Goal: Task Accomplishment & Management: Manage account settings

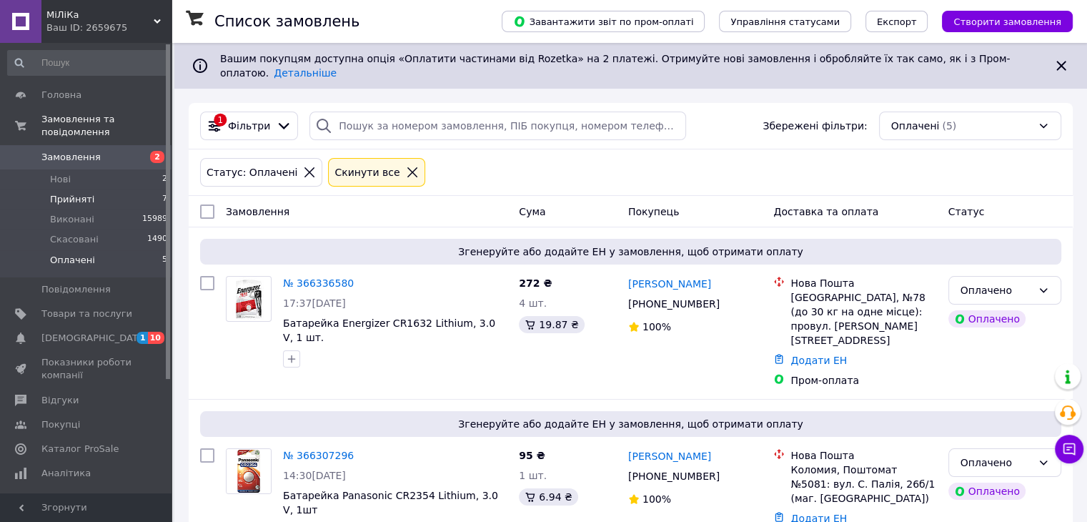
click at [82, 193] on span "Прийняті" at bounding box center [72, 199] width 44 height 13
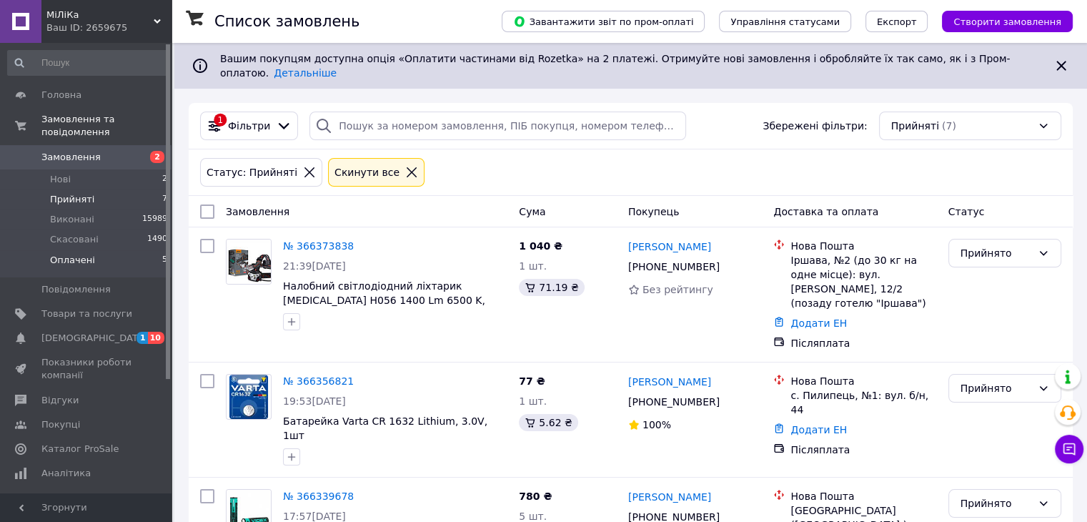
click at [75, 254] on span "Оплачені" at bounding box center [72, 260] width 45 height 13
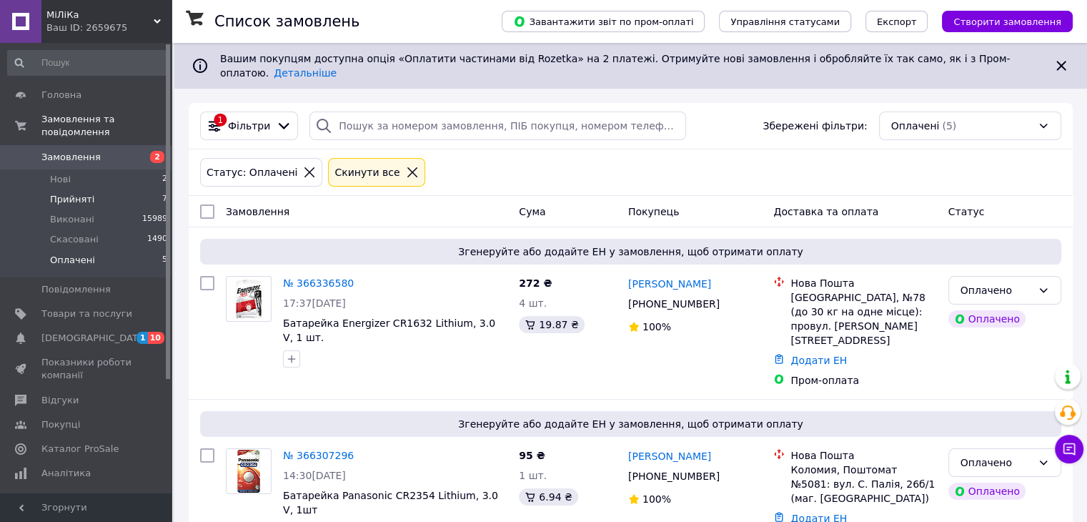
click at [77, 193] on span "Прийняті" at bounding box center [72, 199] width 44 height 13
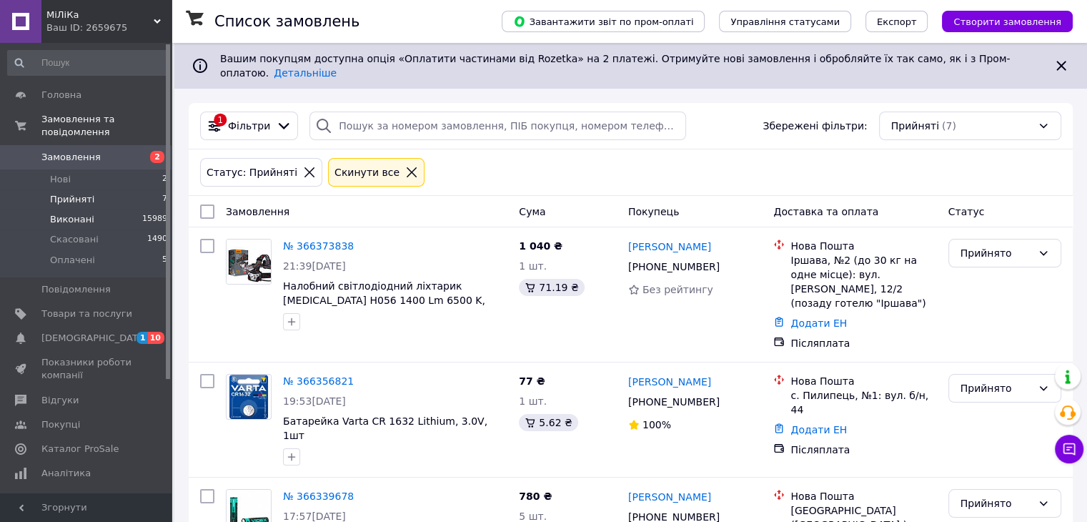
click at [64, 213] on span "Виконані" at bounding box center [72, 219] width 44 height 13
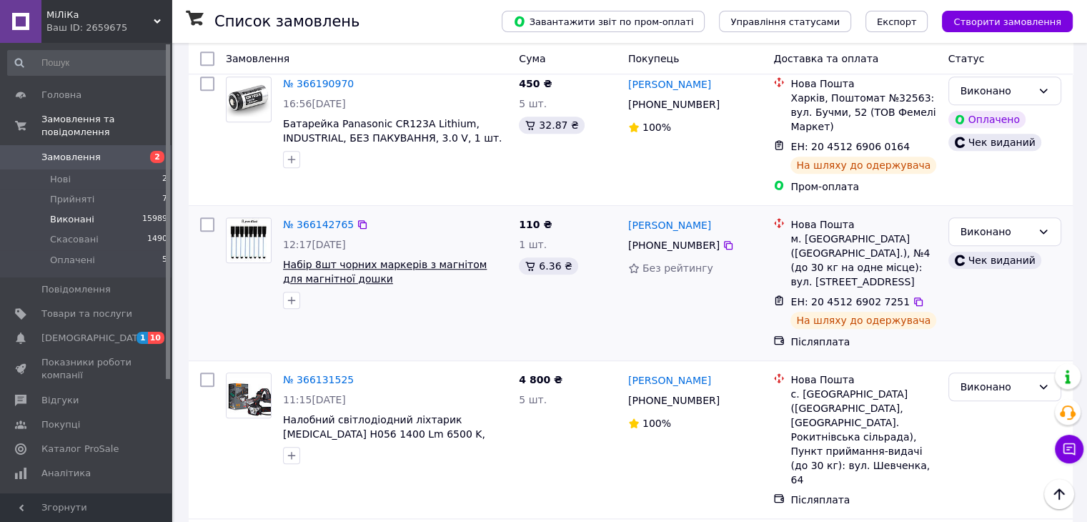
scroll to position [929, 0]
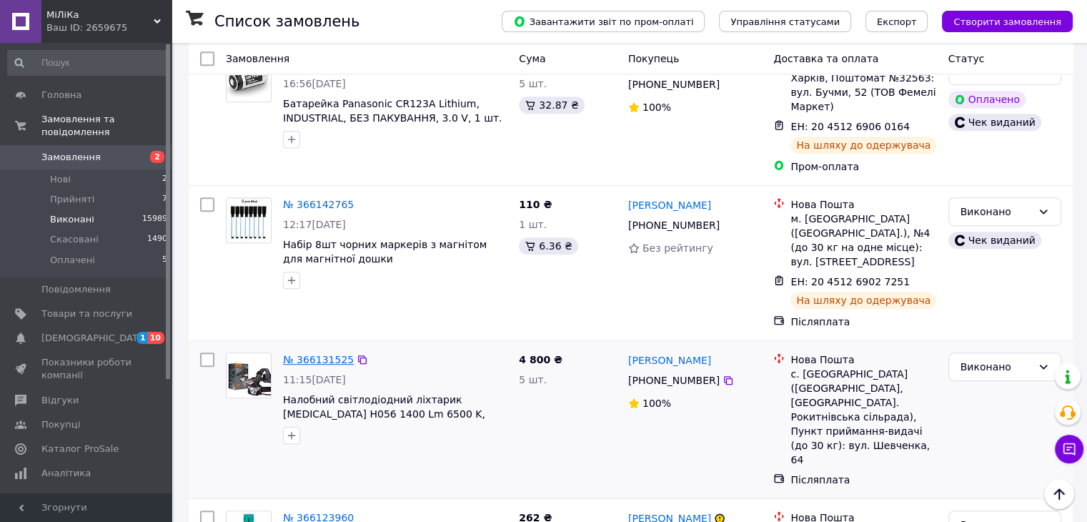
click at [316, 354] on link "№ 366131525" at bounding box center [318, 359] width 71 height 11
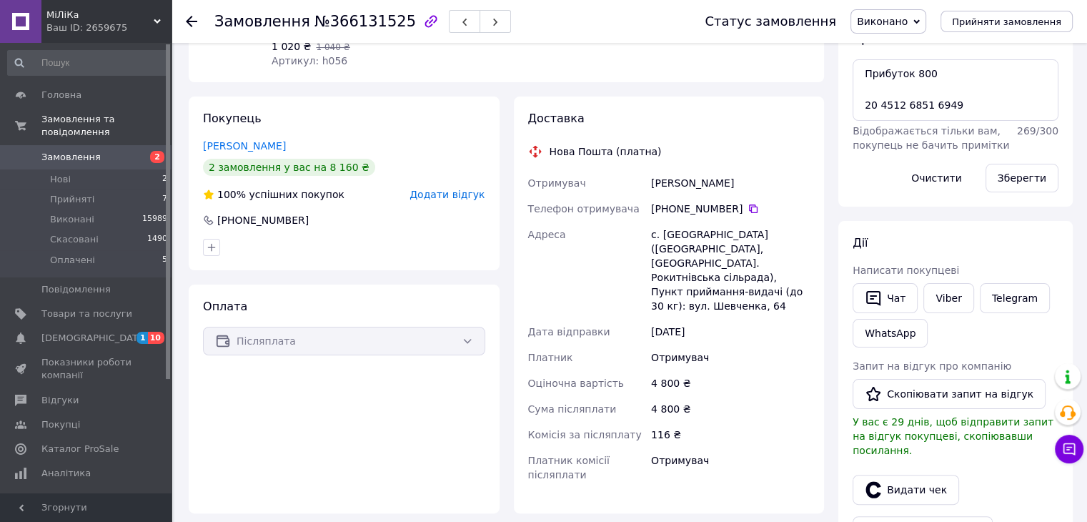
scroll to position [214, 0]
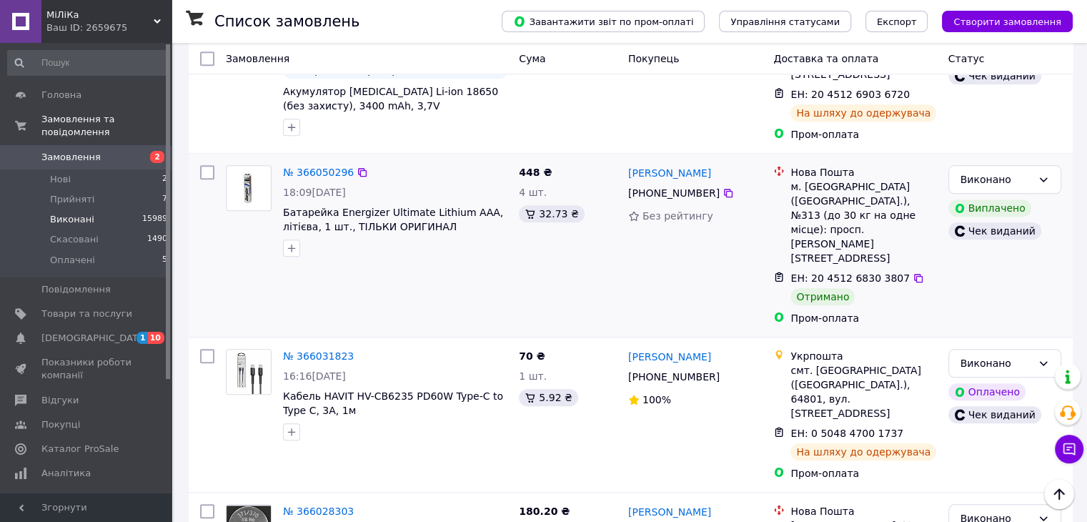
scroll to position [1500, 0]
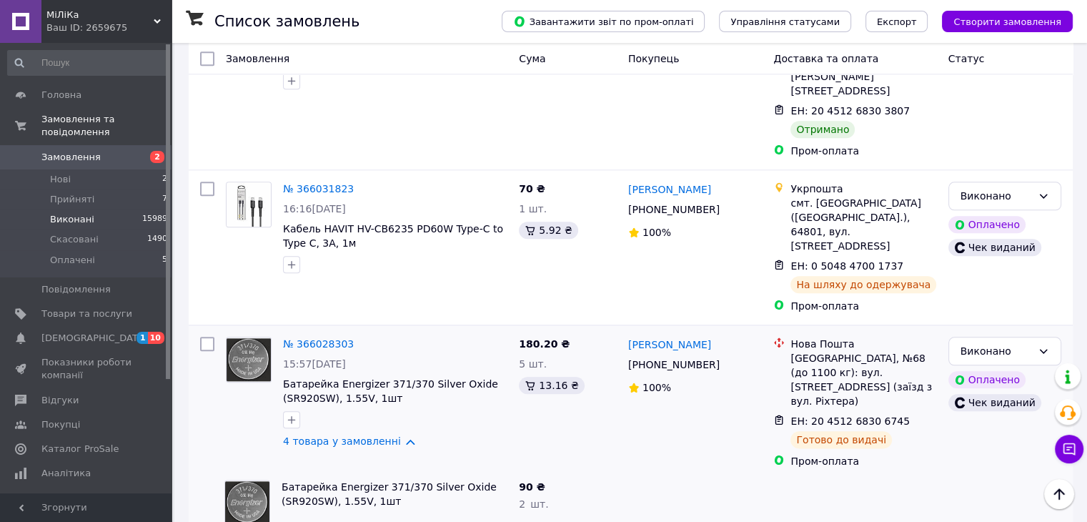
scroll to position [1572, 0]
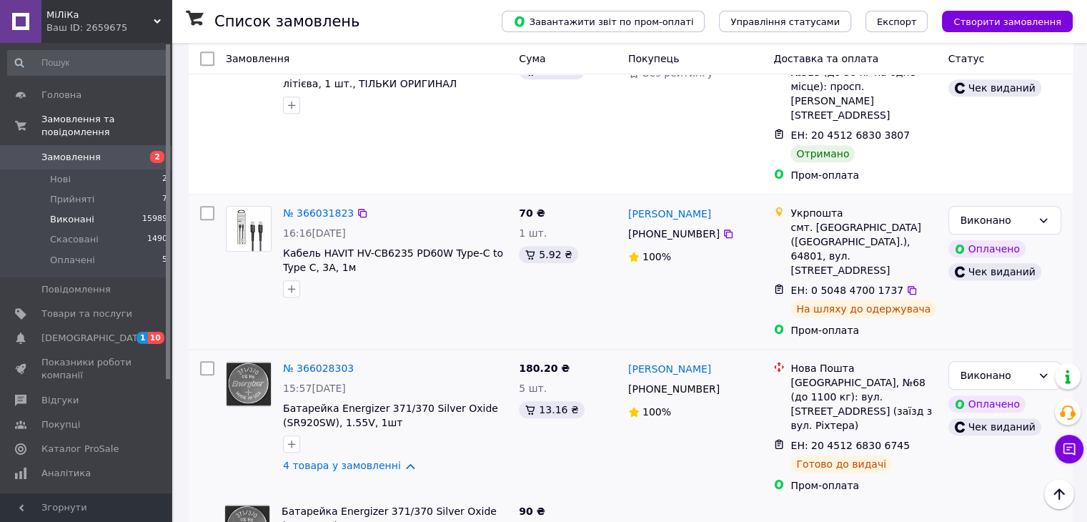
click at [503, 200] on div "№ 366031823 16:16[DATE] Кабель HAVIT HV-СB6235 PD60W Type-C to Type C, 3A, 1м" at bounding box center [395, 251] width 236 height 103
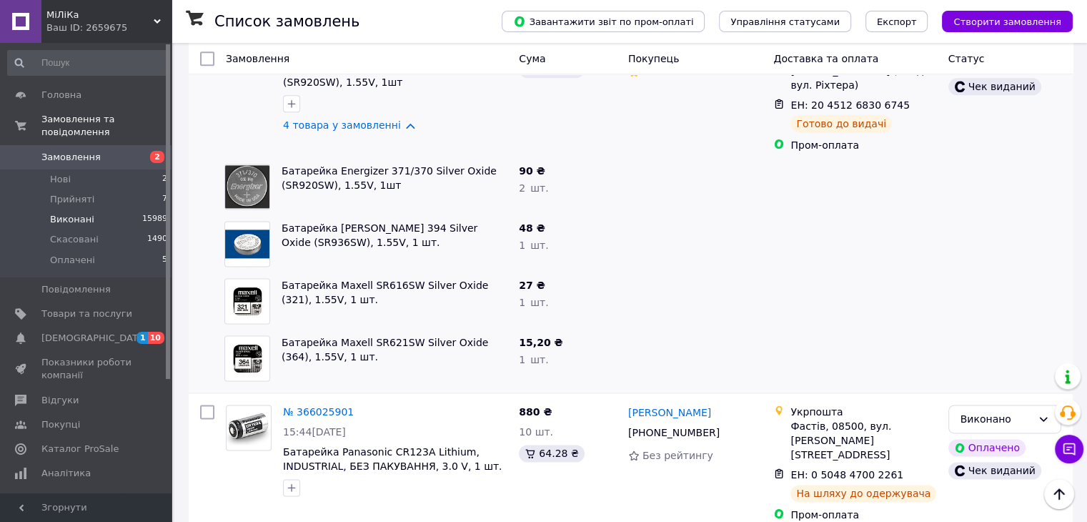
scroll to position [1929, 0]
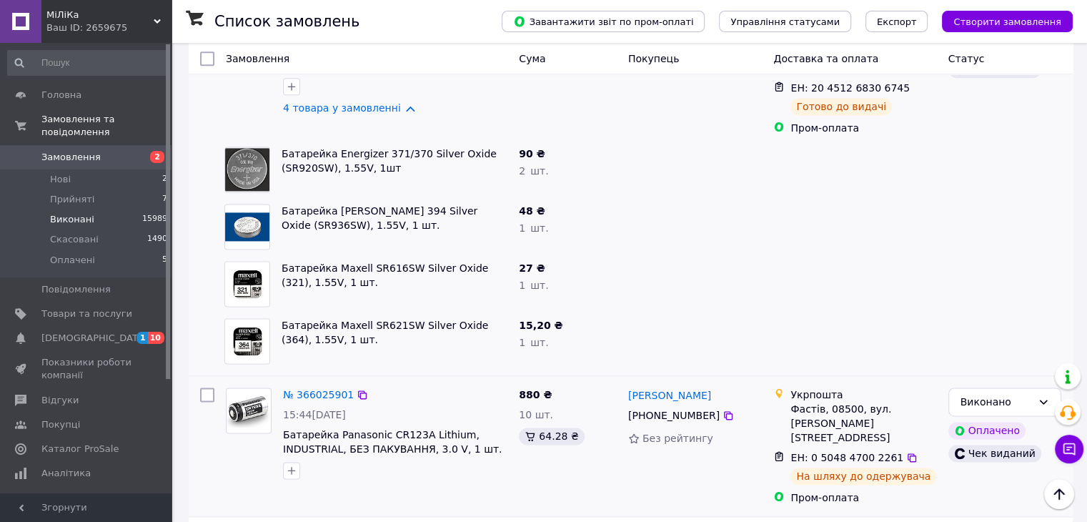
click at [519, 382] on div "880 ₴ 10 шт. 64.28 ₴" at bounding box center [567, 446] width 109 height 129
click at [532, 382] on div "880 ₴ 10 шт. 64.28 ₴" at bounding box center [567, 446] width 109 height 129
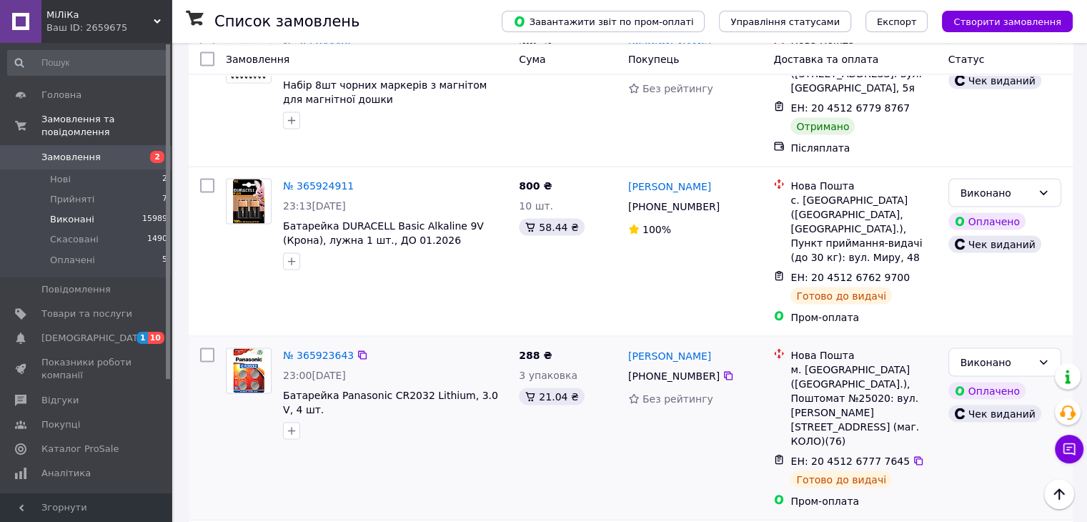
scroll to position [2712, 0]
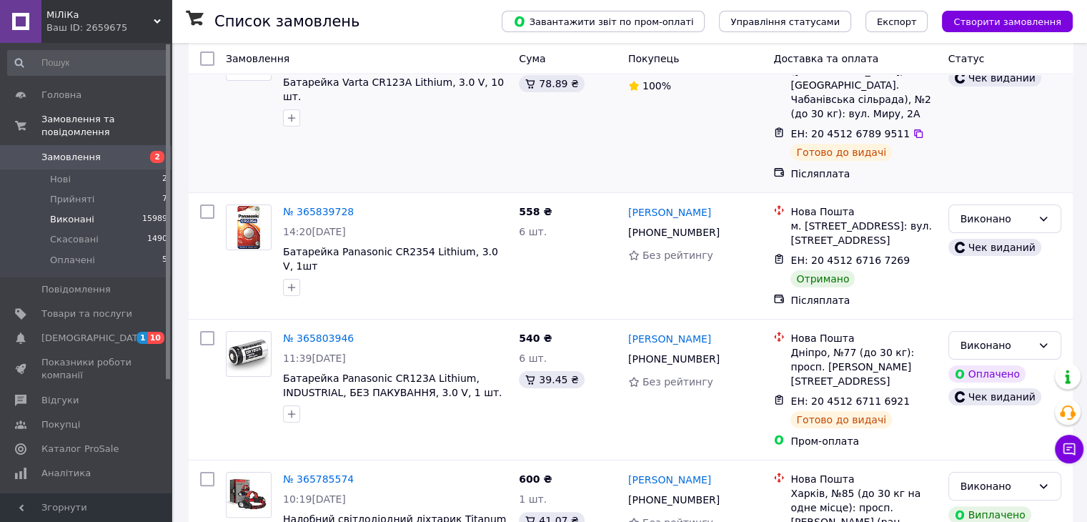
scroll to position [214, 0]
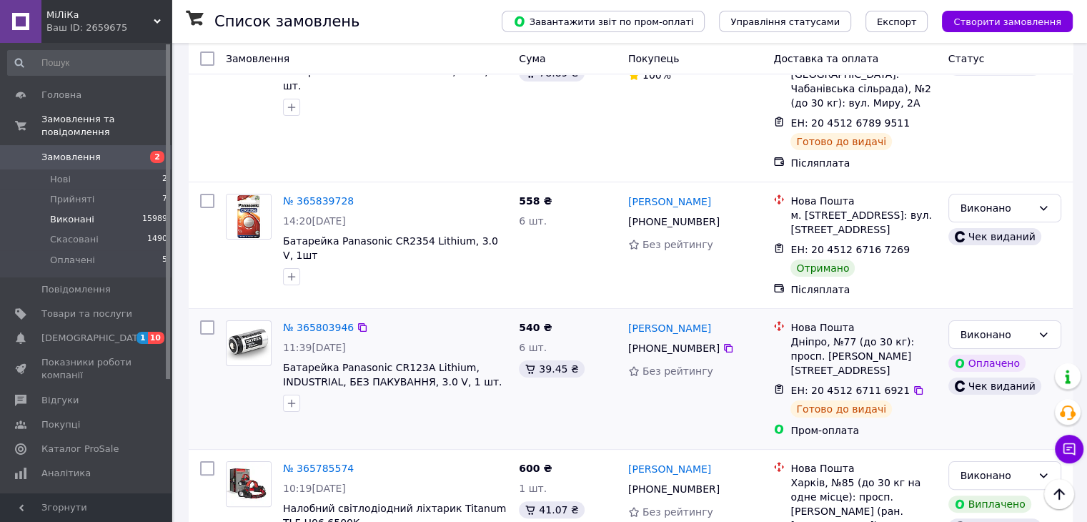
click at [509, 392] on div at bounding box center [395, 403] width 230 height 23
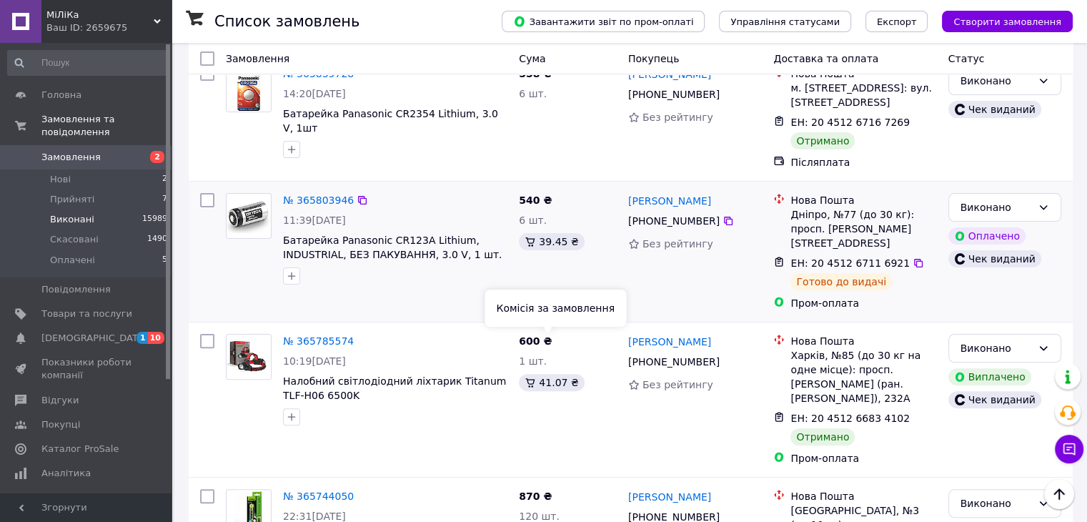
scroll to position [357, 0]
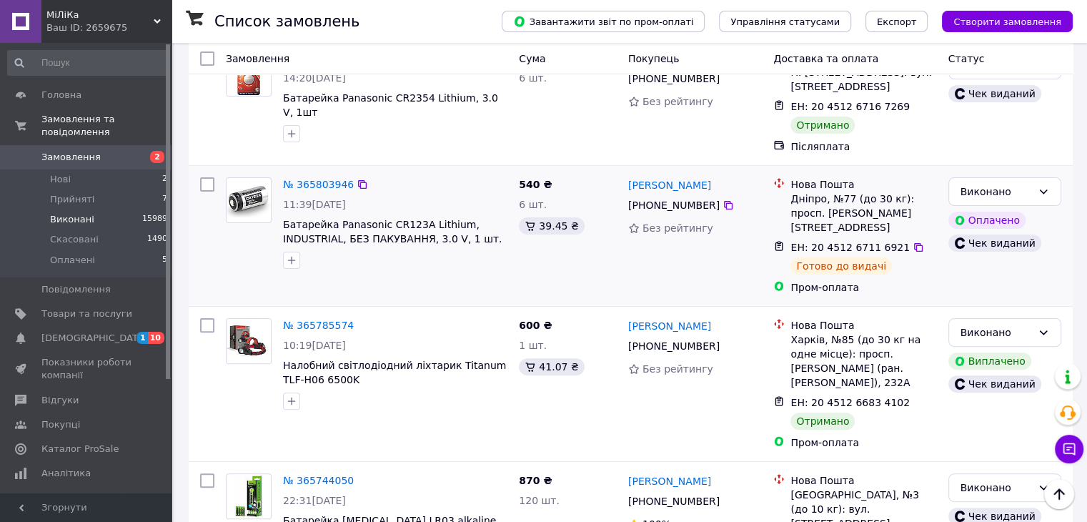
click at [453, 257] on div "№ 365803946 11:39[DATE] Батарейка Panasonic CR123А Lithium, INDUSTRIAL, БЕЗ ПАК…" at bounding box center [366, 235] width 293 height 129
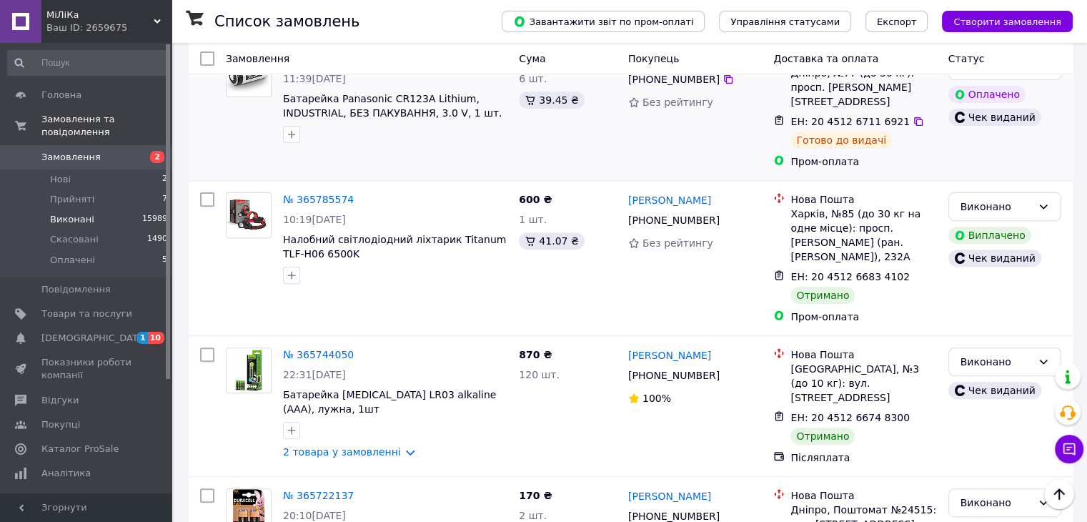
scroll to position [500, 0]
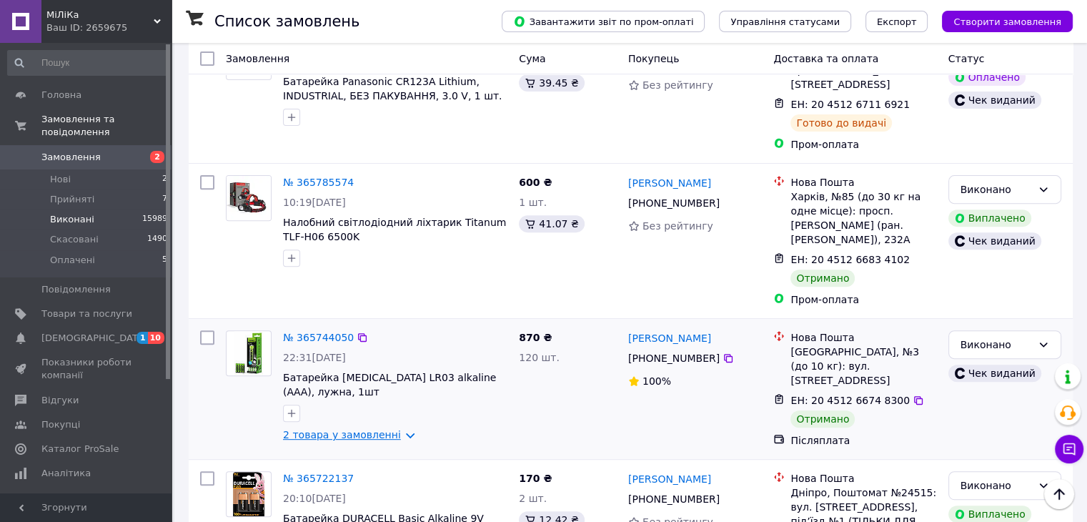
click at [369, 429] on link "2 товара у замовленні" at bounding box center [342, 434] width 118 height 11
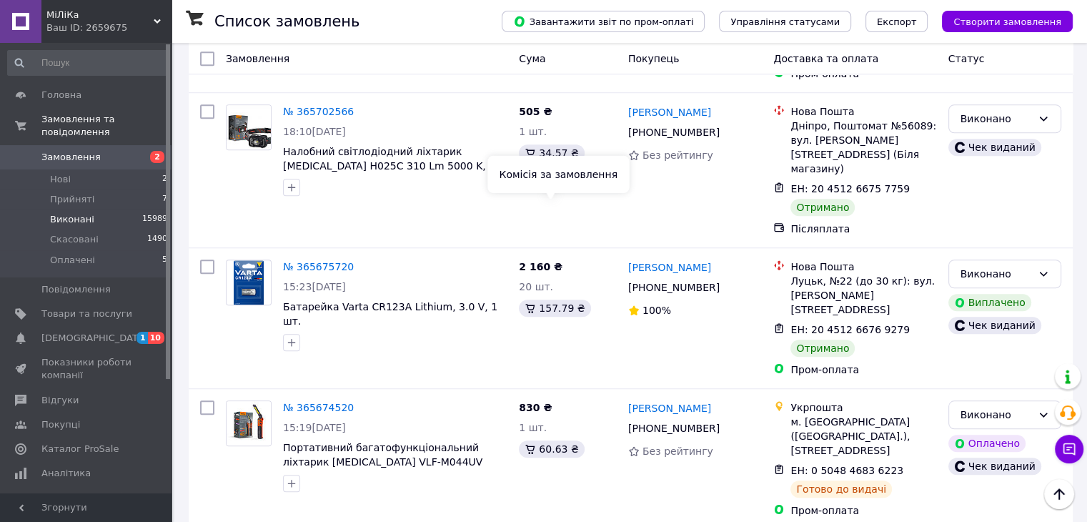
scroll to position [1143, 0]
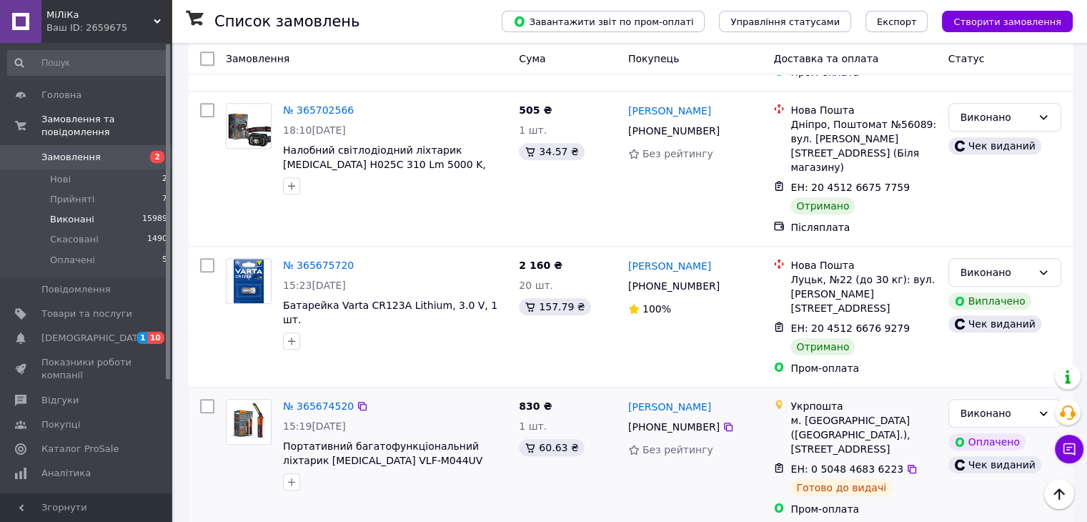
click at [354, 399] on div "№ 365674520 15:19[DATE] Портативний багатофункціональний ліхтарик [MEDICAL_DATA…" at bounding box center [366, 457] width 293 height 129
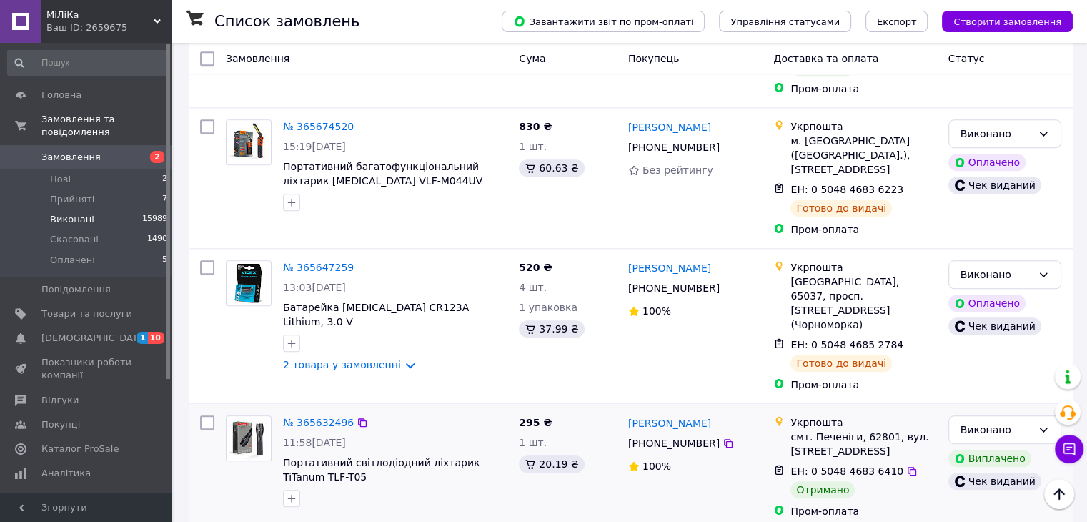
scroll to position [1429, 0]
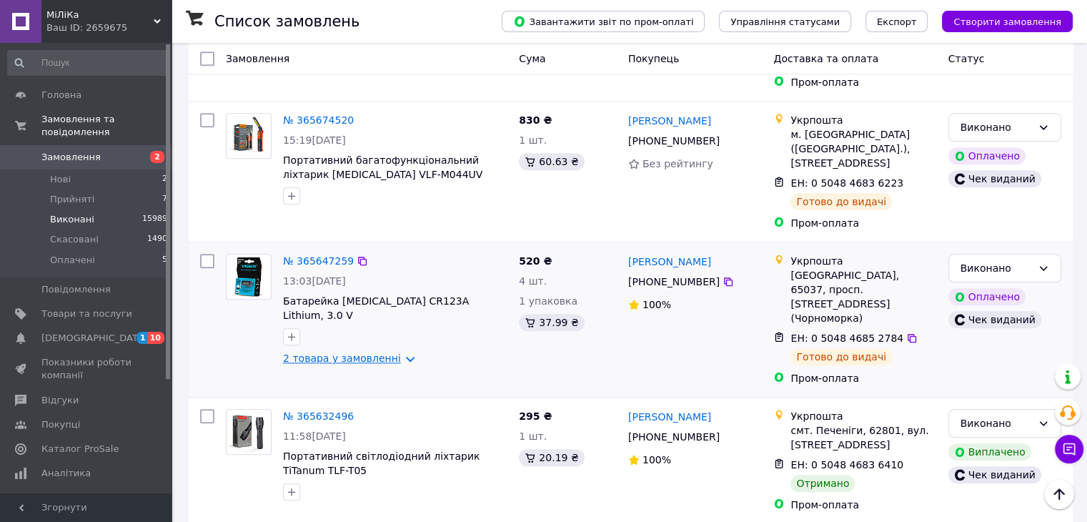
click at [369, 352] on link "2 товара у замовленні" at bounding box center [342, 357] width 118 height 11
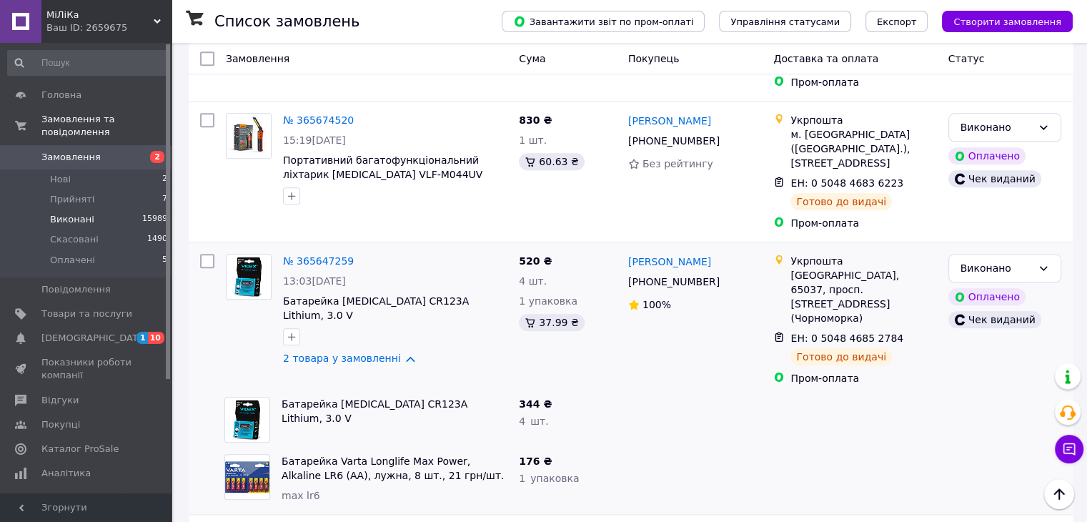
click at [703, 448] on div at bounding box center [695, 478] width 146 height 60
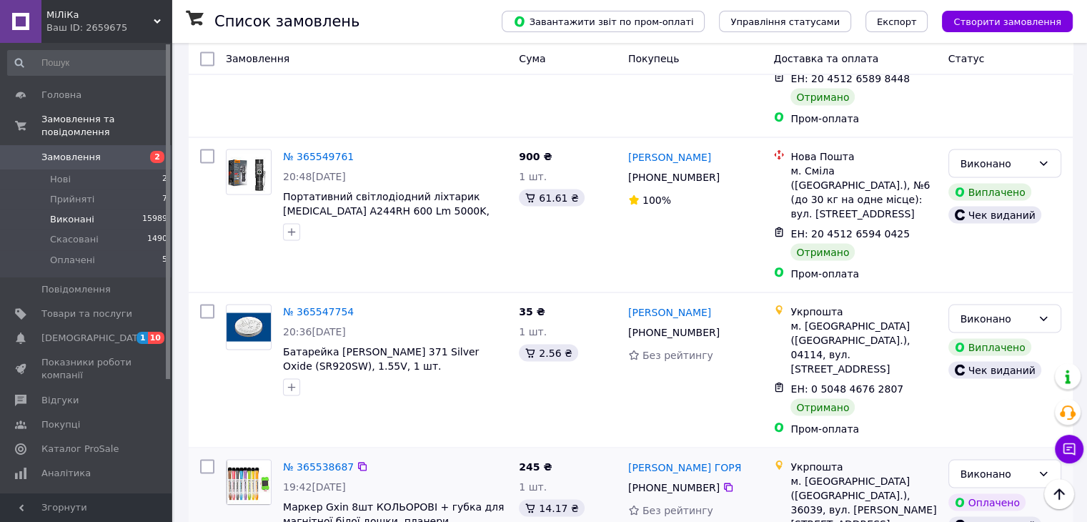
scroll to position [2648, 0]
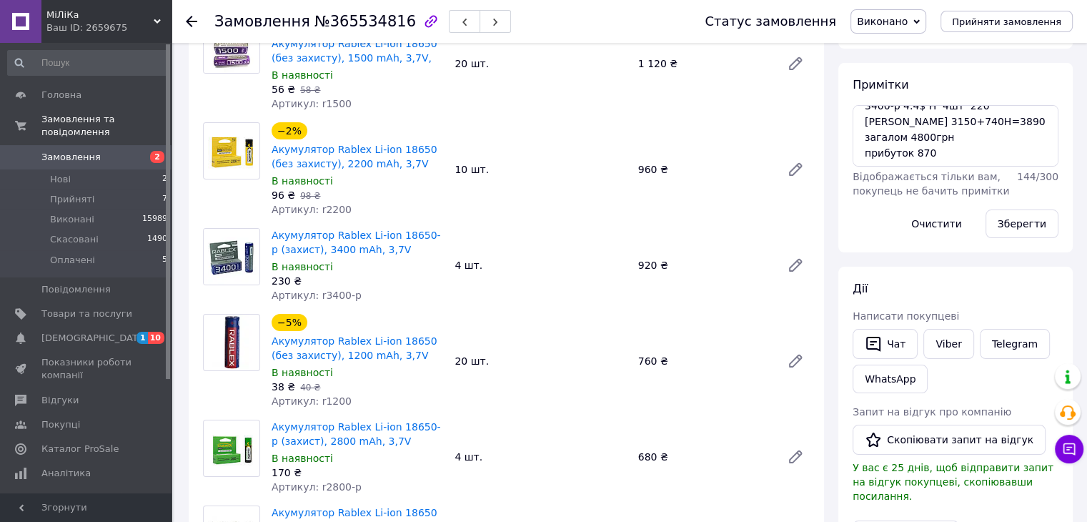
scroll to position [71, 0]
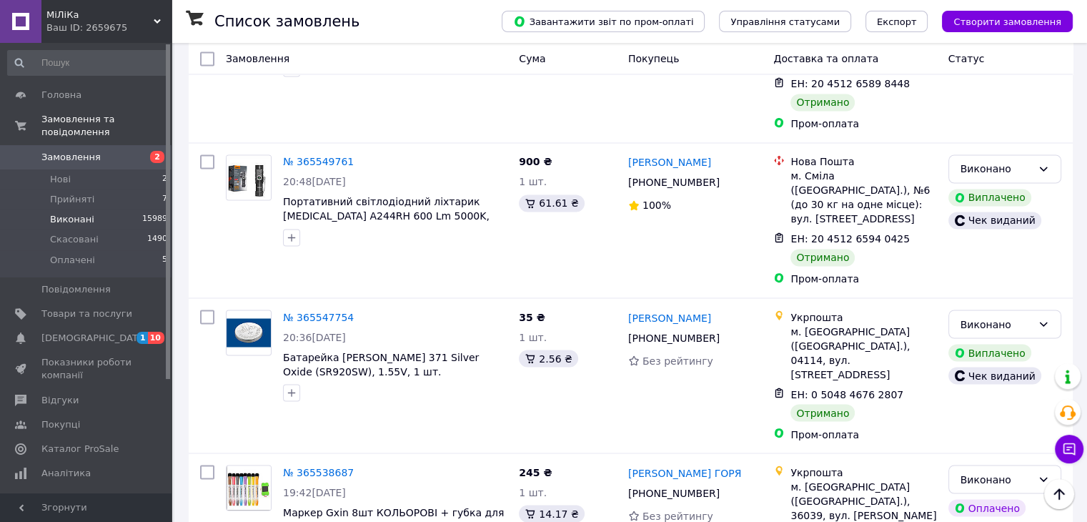
scroll to position [2413, 0]
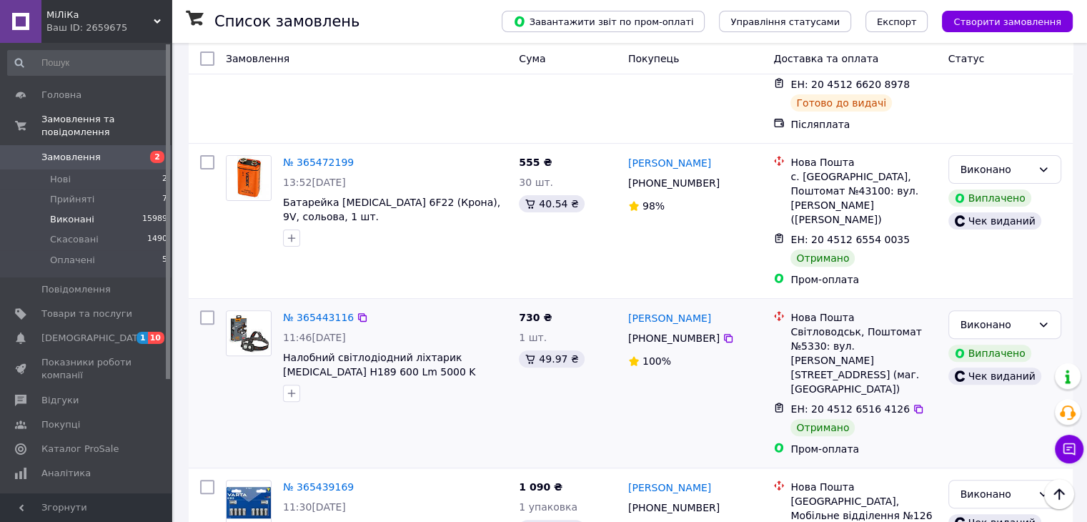
scroll to position [429, 0]
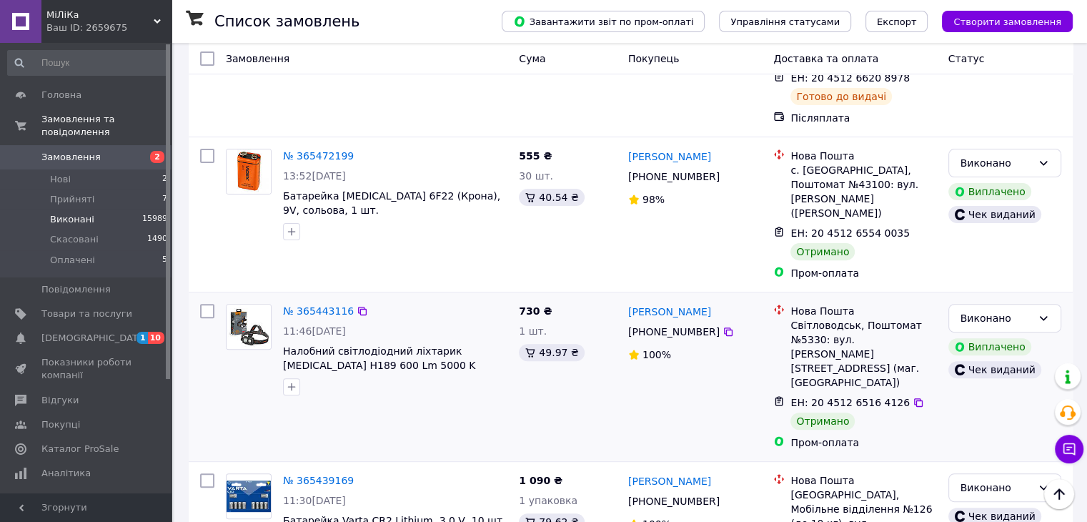
click at [525, 337] on div "730 ₴ 1 шт. 49.97 ₴" at bounding box center [567, 376] width 109 height 157
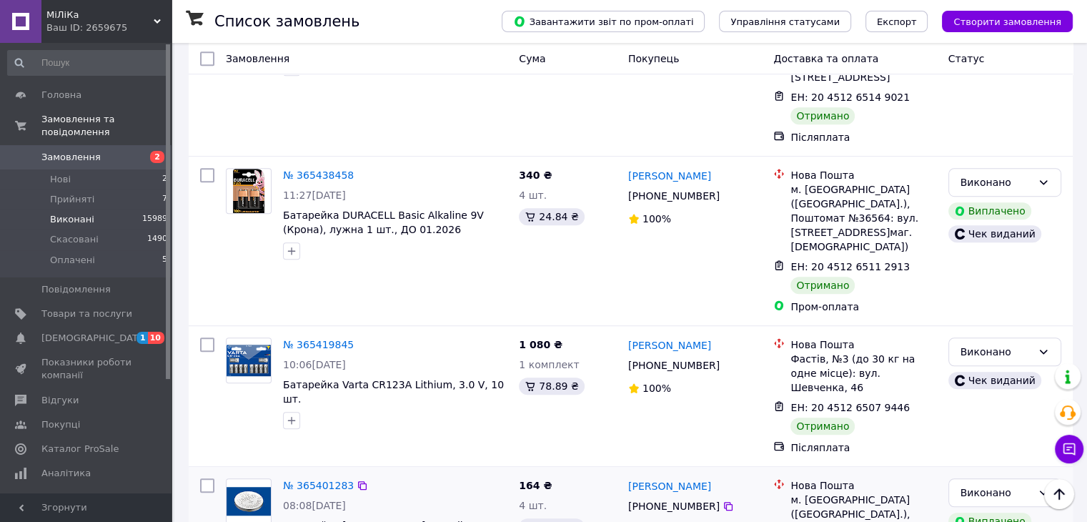
scroll to position [1000, 0]
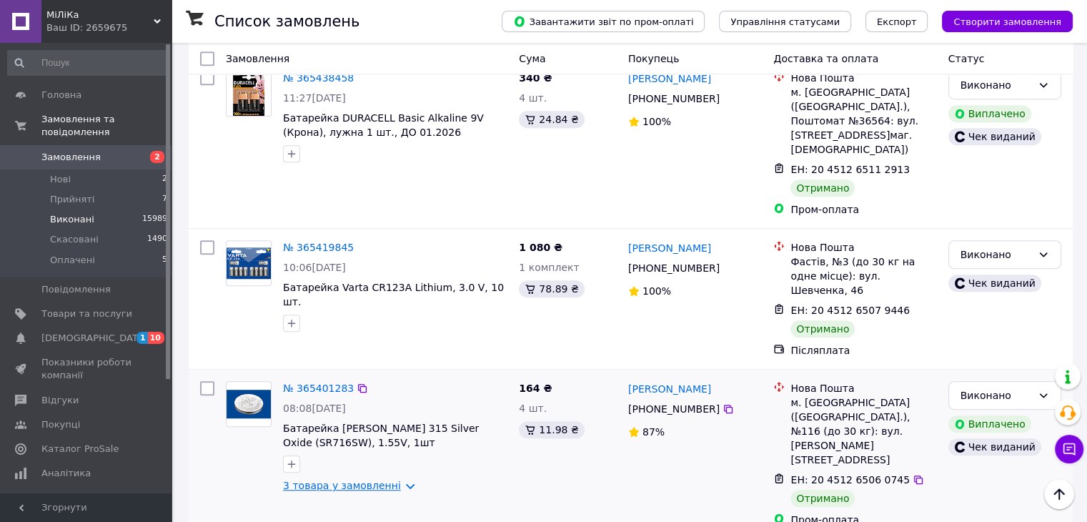
click at [355, 479] on link "3 товара у замовленні" at bounding box center [342, 484] width 118 height 11
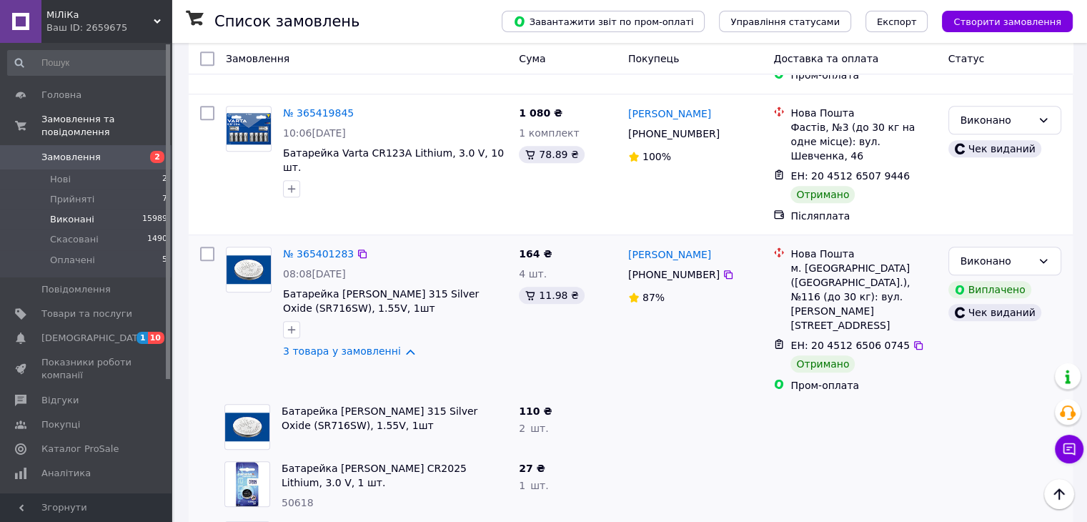
scroll to position [1143, 0]
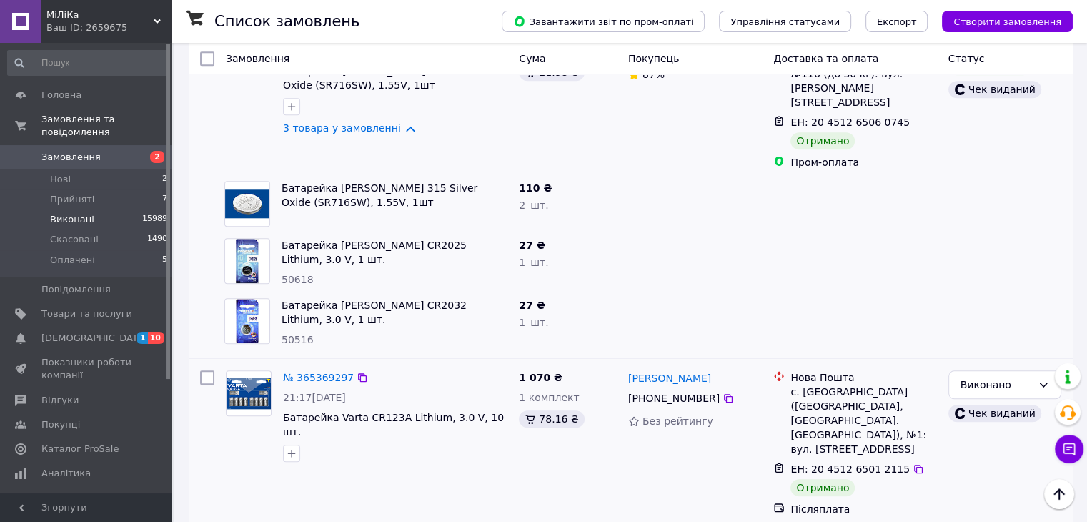
scroll to position [1500, 0]
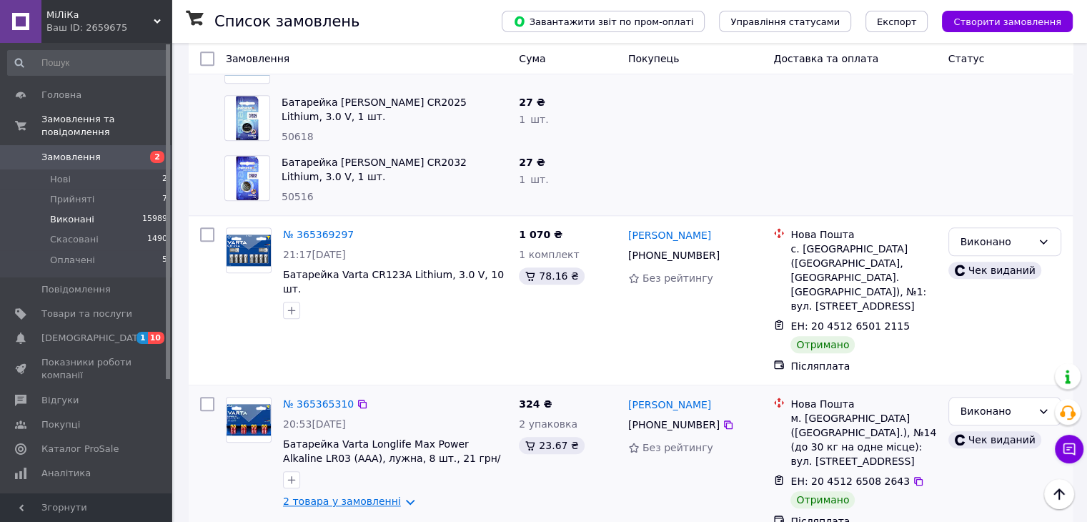
click at [377, 495] on link "2 товара у замовленні" at bounding box center [342, 500] width 118 height 11
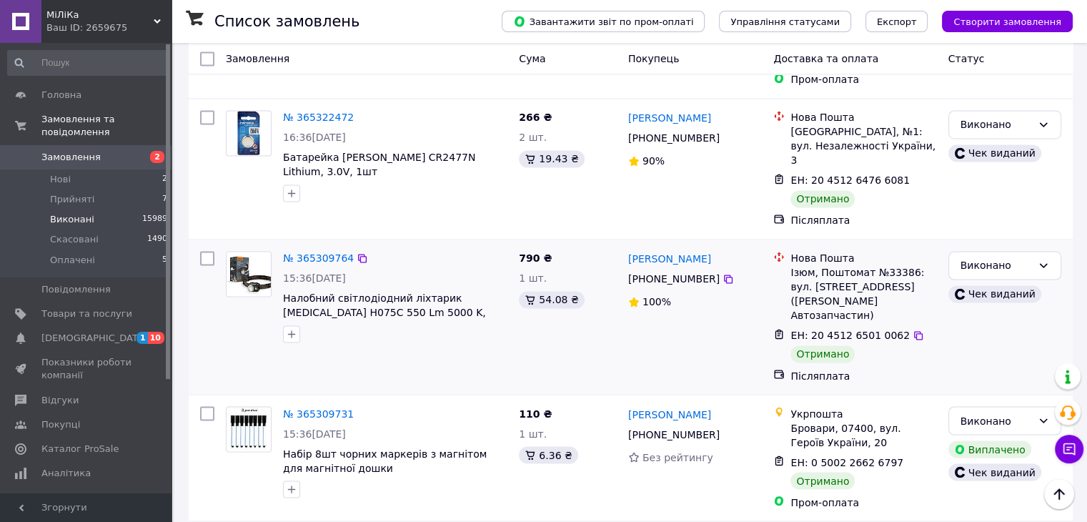
scroll to position [2429, 0]
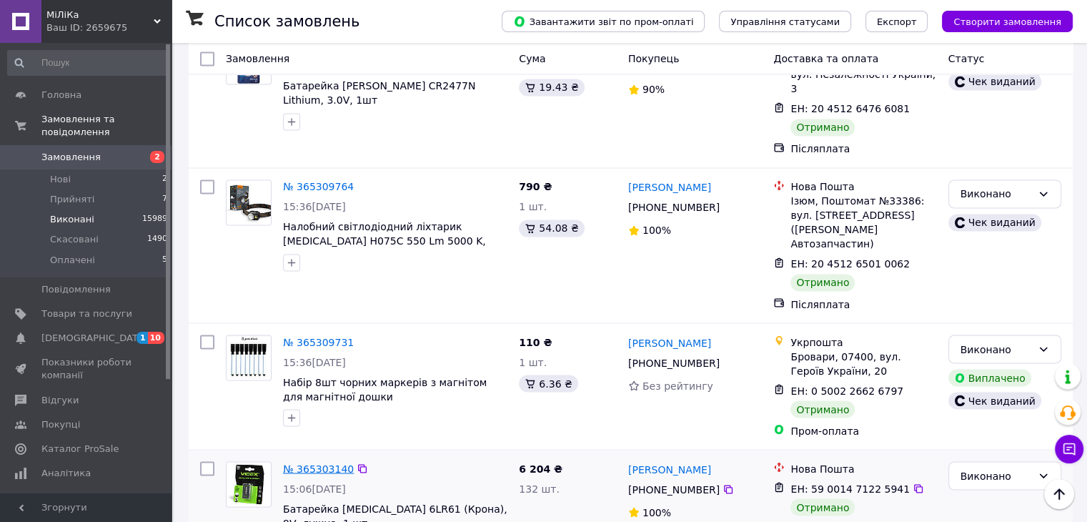
click at [303, 462] on link "№ 365303140" at bounding box center [318, 467] width 71 height 11
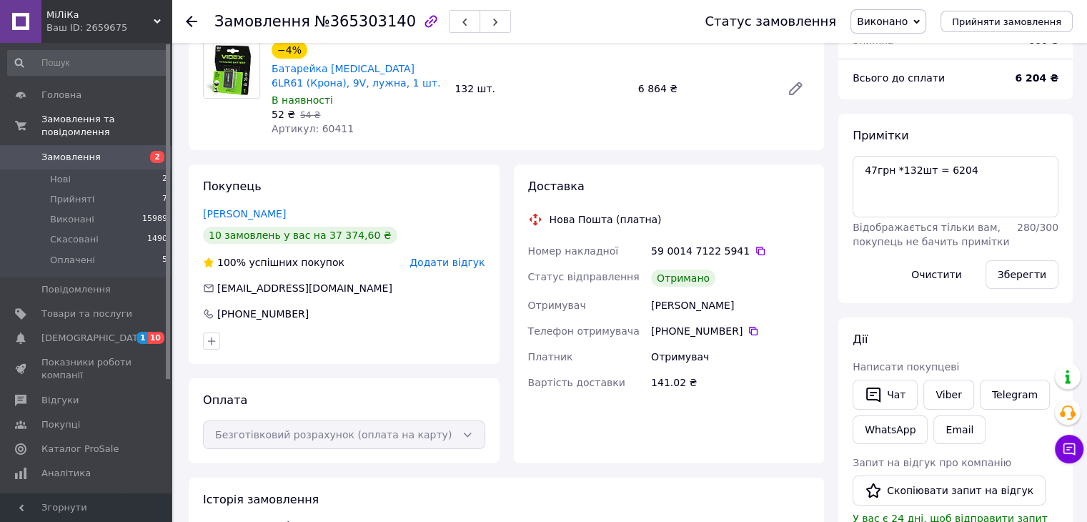
scroll to position [143, 0]
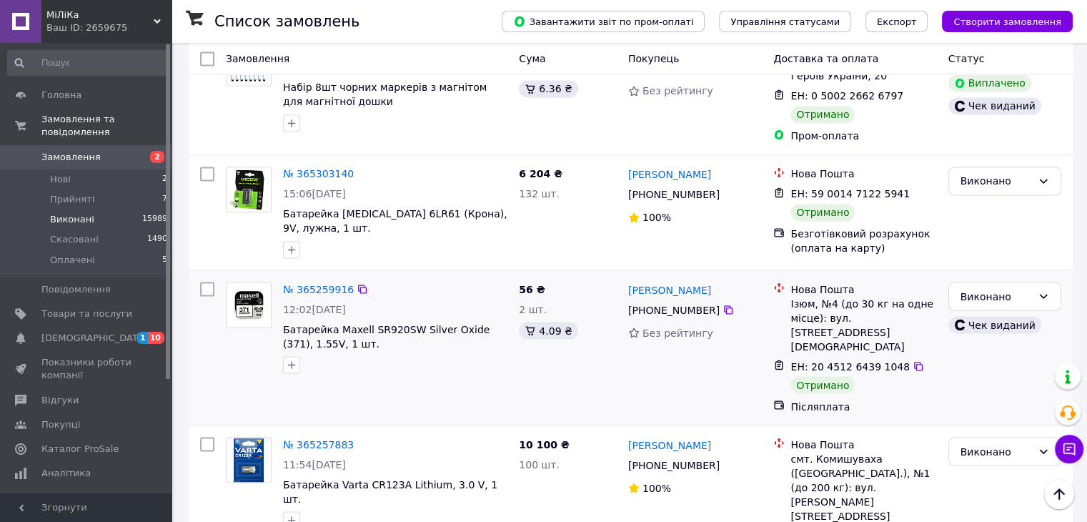
scroll to position [2429, 0]
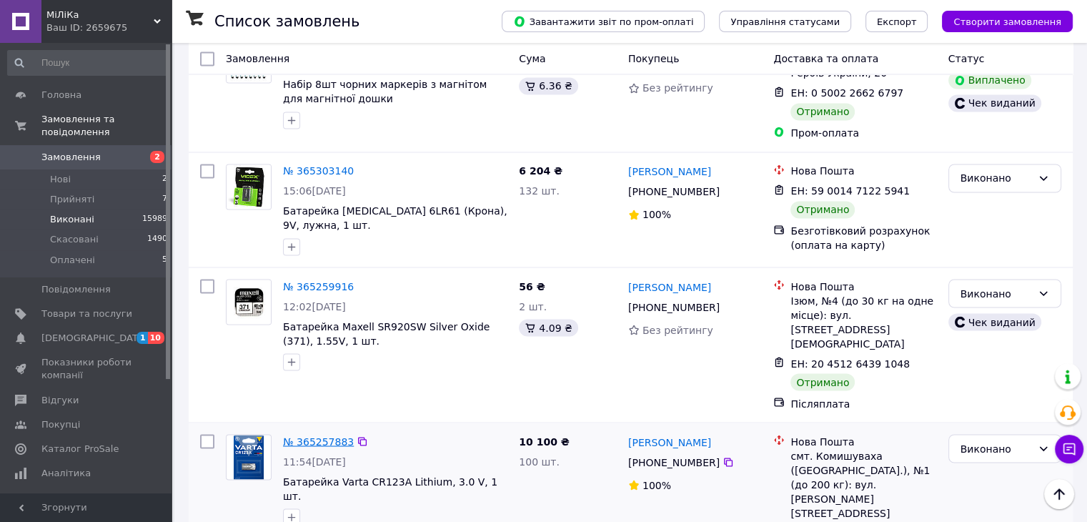
click at [329, 435] on link "№ 365257883" at bounding box center [318, 440] width 71 height 11
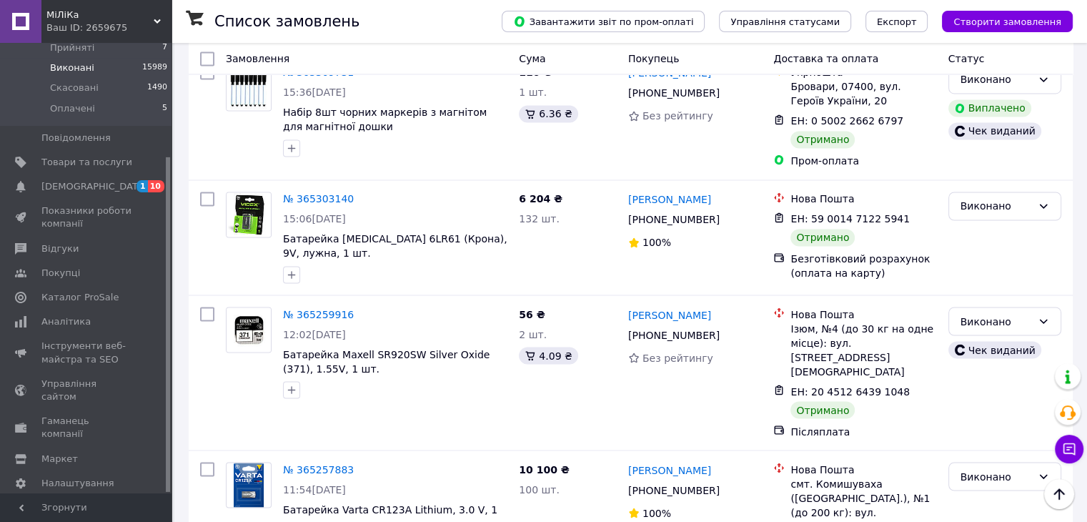
scroll to position [2449, 0]
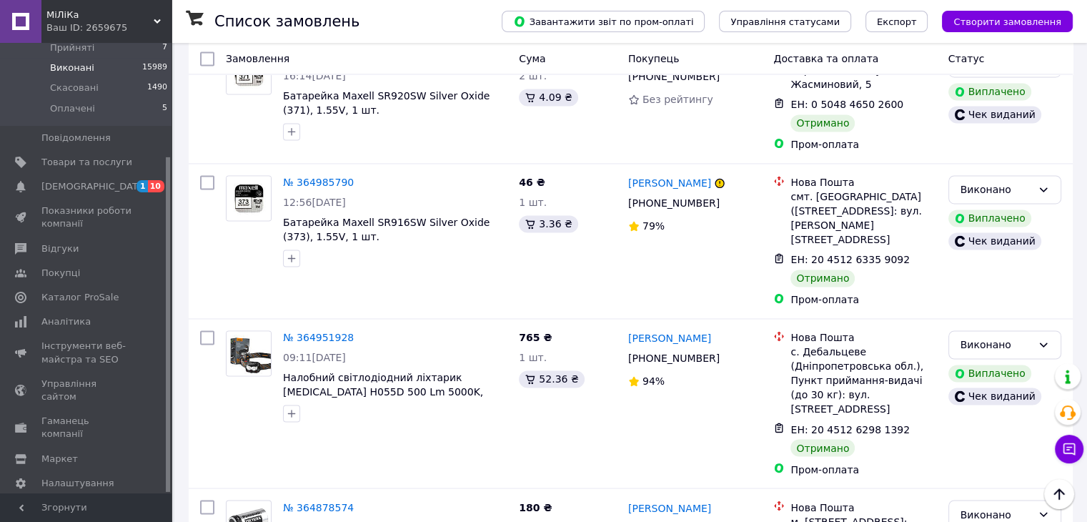
scroll to position [2514, 0]
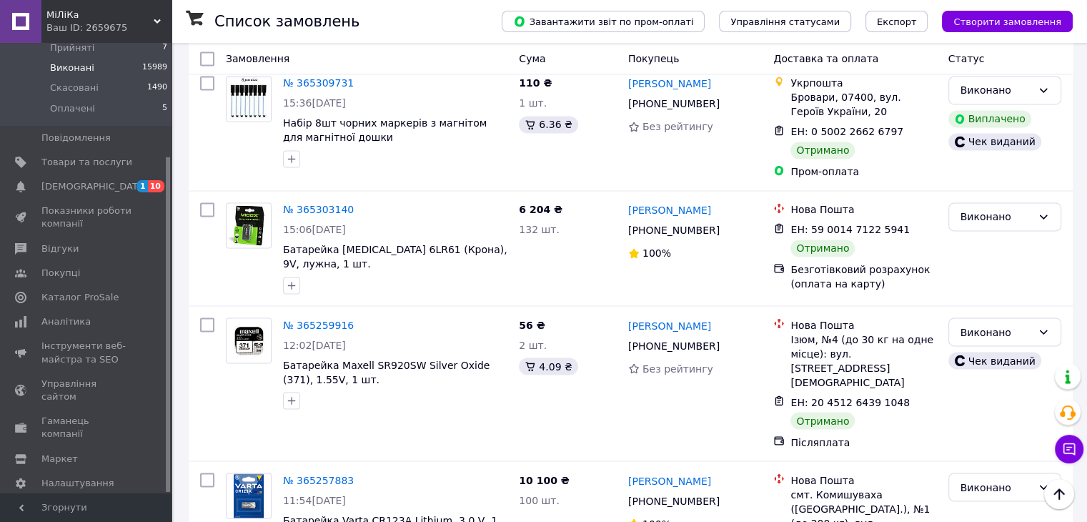
scroll to position [2449, 0]
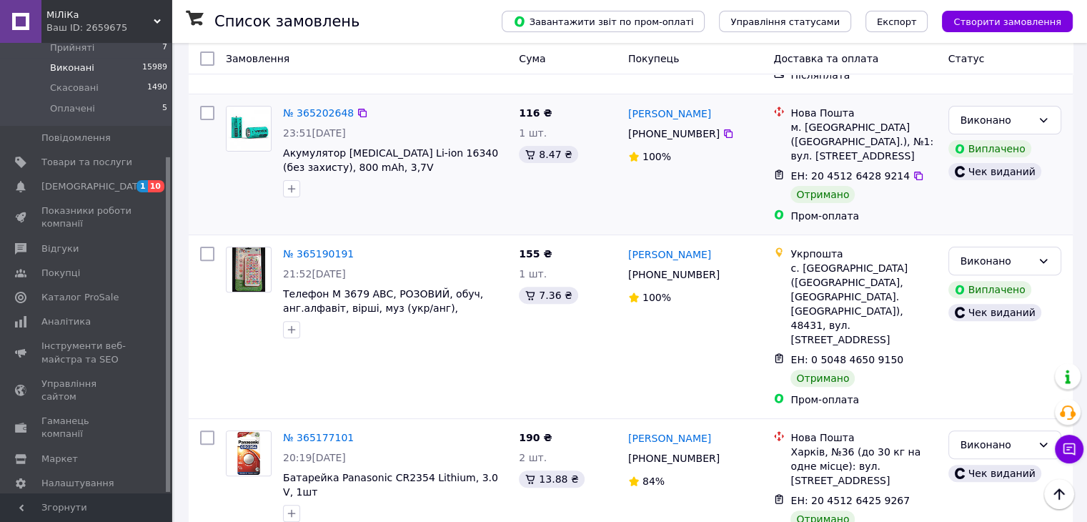
scroll to position [357, 0]
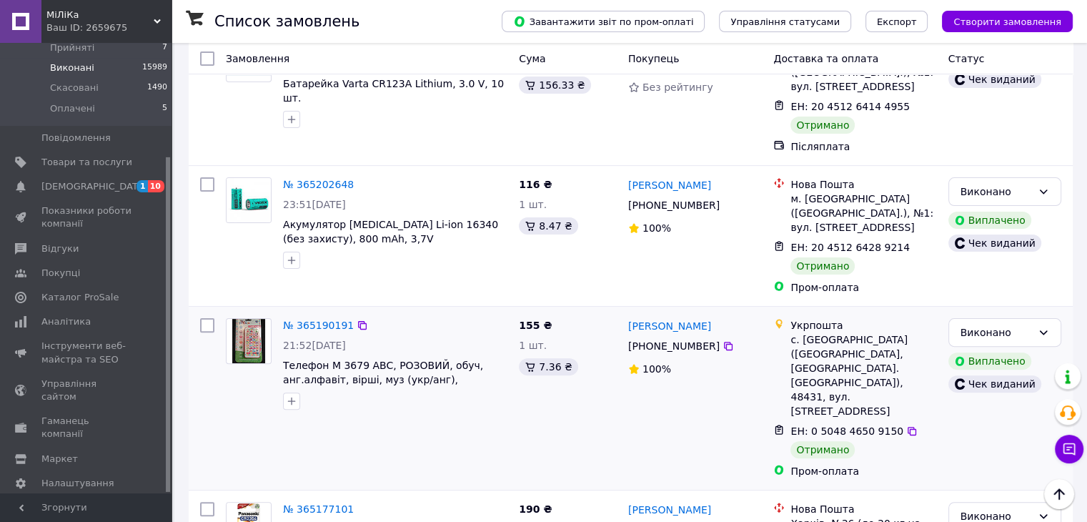
click at [405, 372] on div "№ 365190191 21:52[DATE] Телефон M 3679 ABC, РОЗОВИЙ, обуч, анг.алфавіт, вірші, …" at bounding box center [366, 397] width 293 height 171
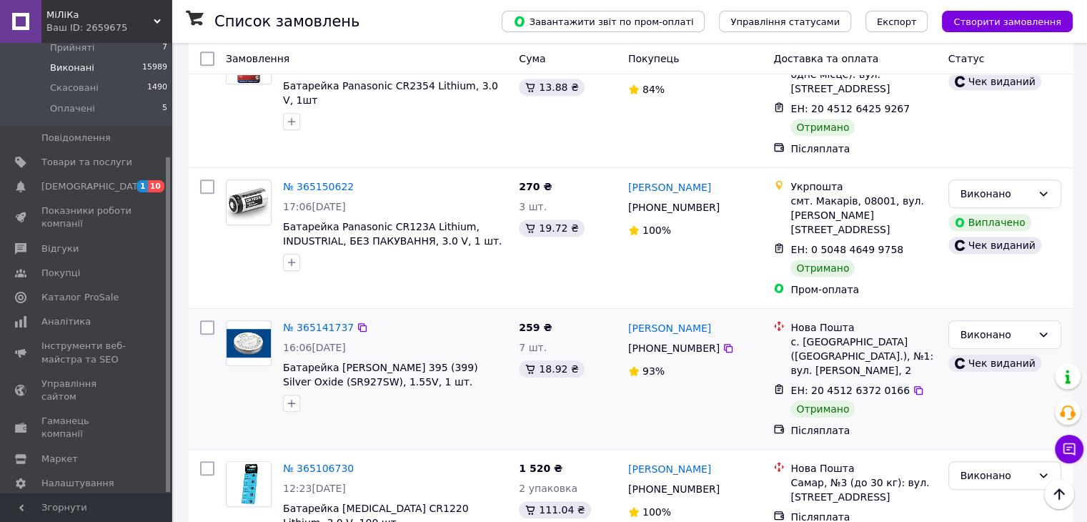
scroll to position [857, 0]
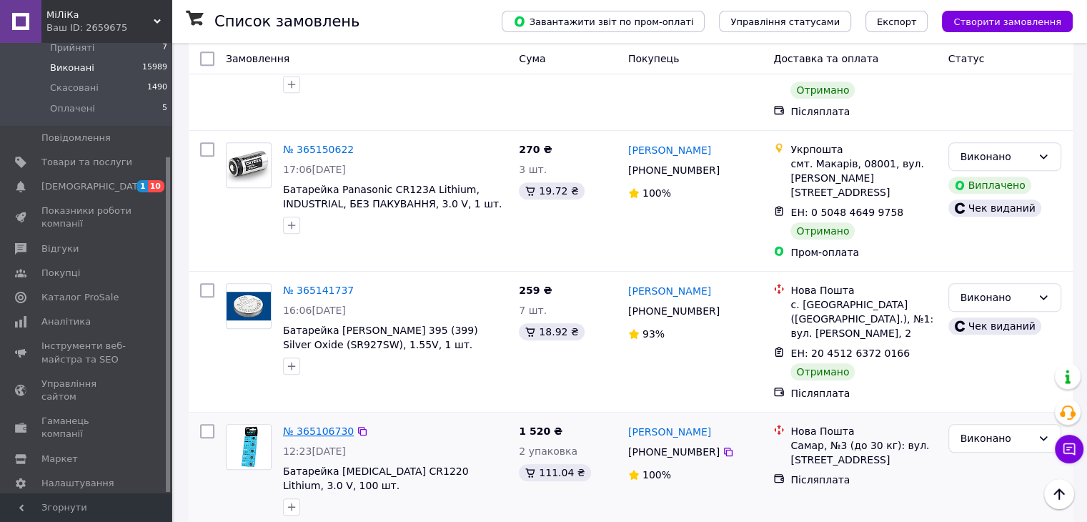
click at [302, 425] on link "№ 365106730" at bounding box center [318, 430] width 71 height 11
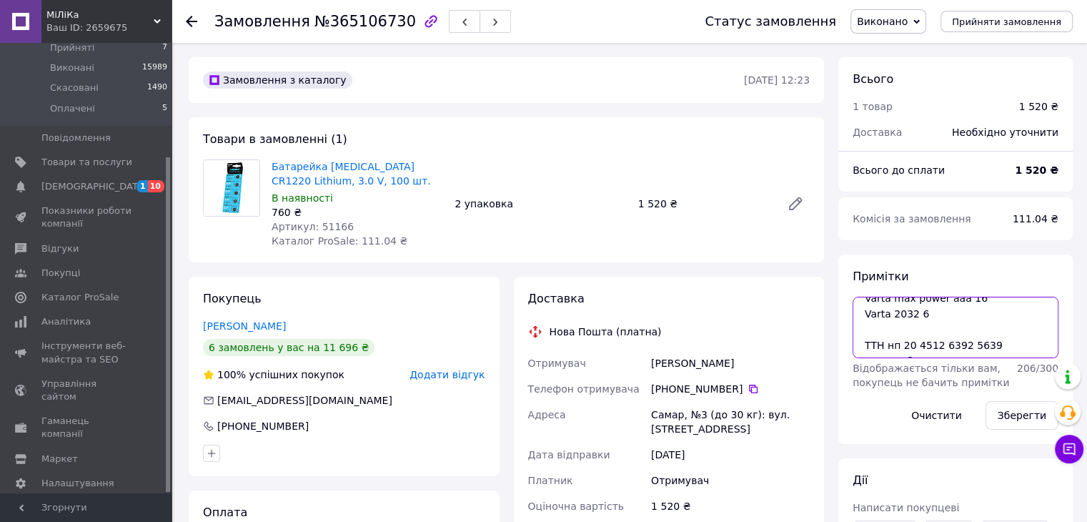
scroll to position [57, 0]
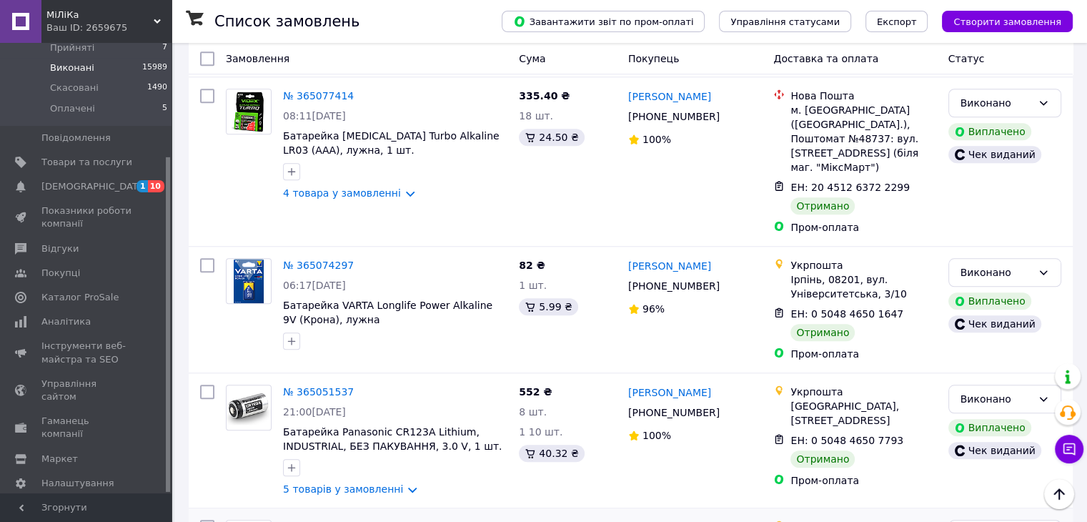
scroll to position [1286, 0]
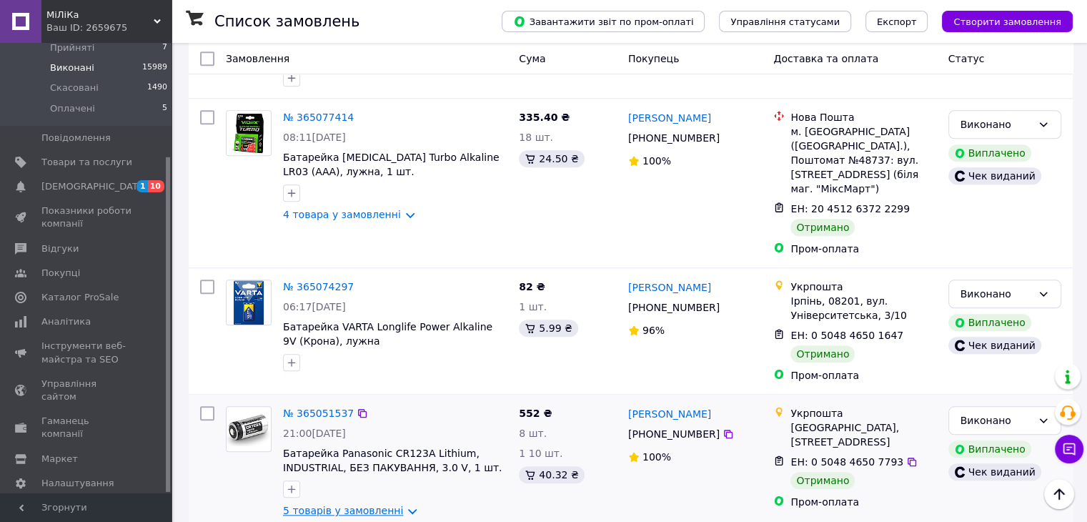
click at [362, 504] on link "5 товарів у замовленні" at bounding box center [343, 509] width 120 height 11
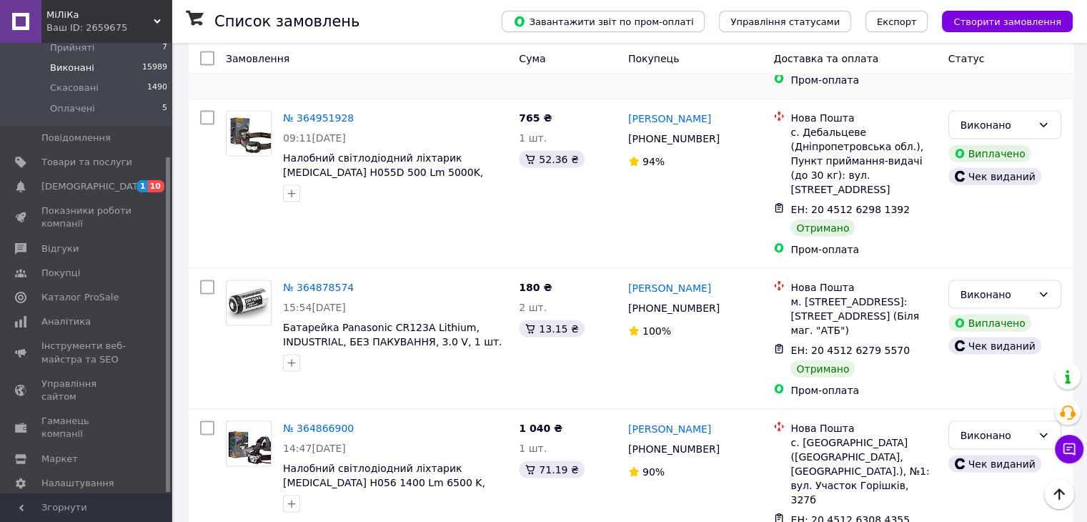
scroll to position [2799, 0]
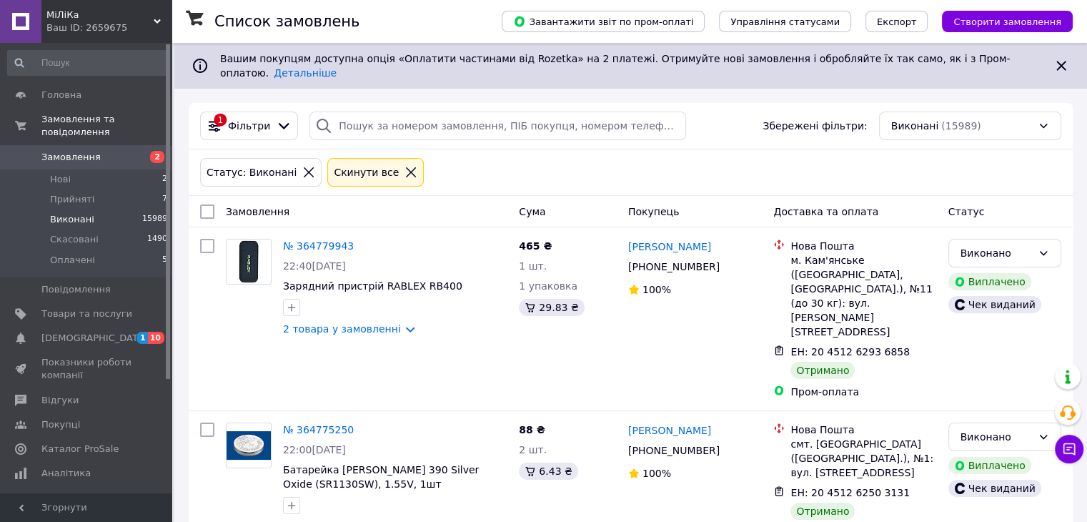
click at [79, 151] on span "Замовлення" at bounding box center [70, 157] width 59 height 13
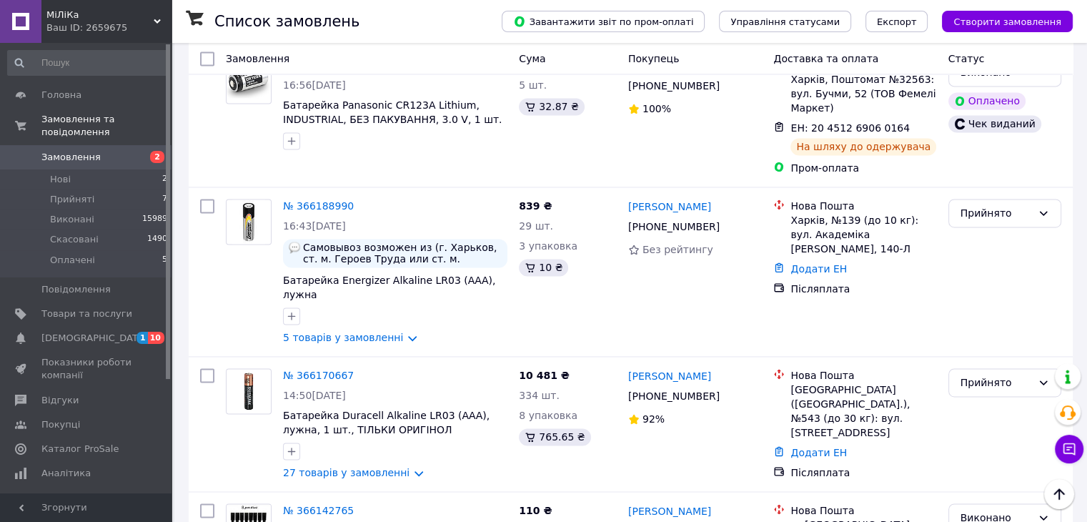
scroll to position [2001, 0]
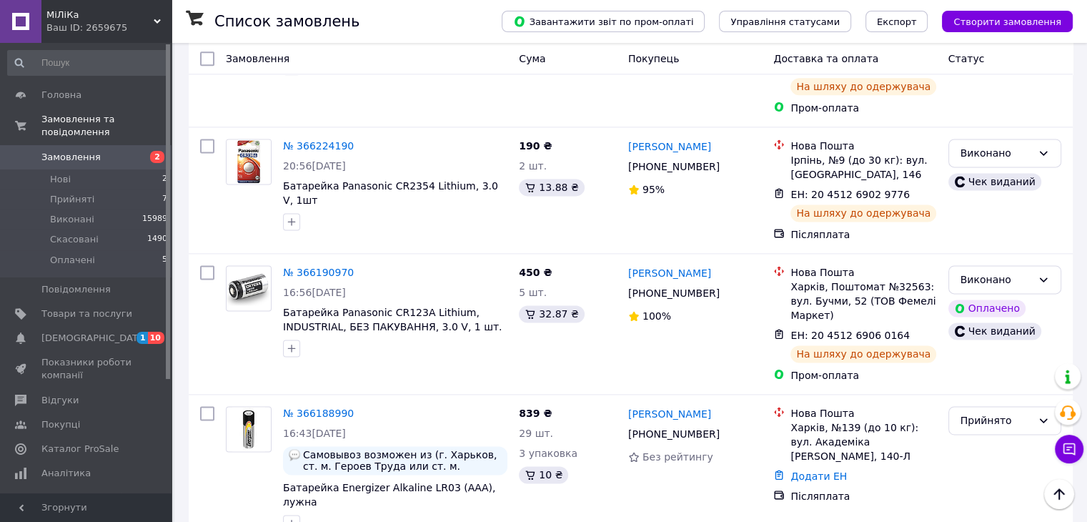
scroll to position [1929, 0]
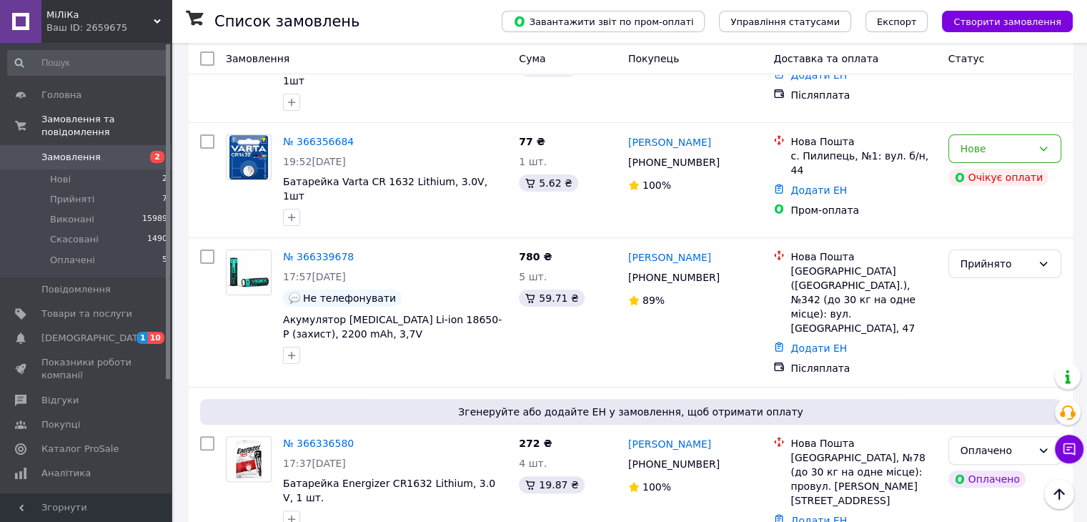
scroll to position [143, 0]
